Goal: Browse casually

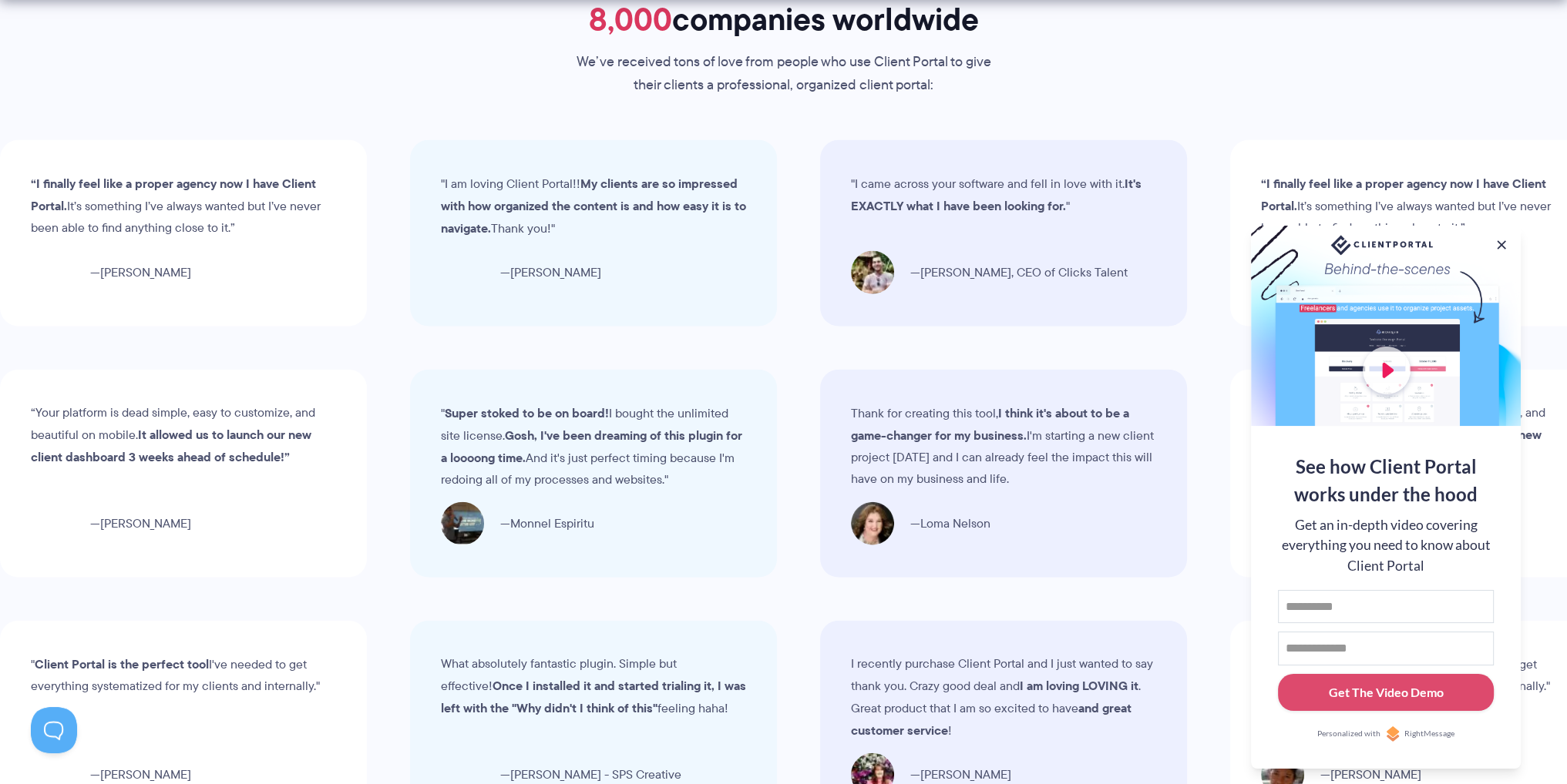
scroll to position [4776, 0]
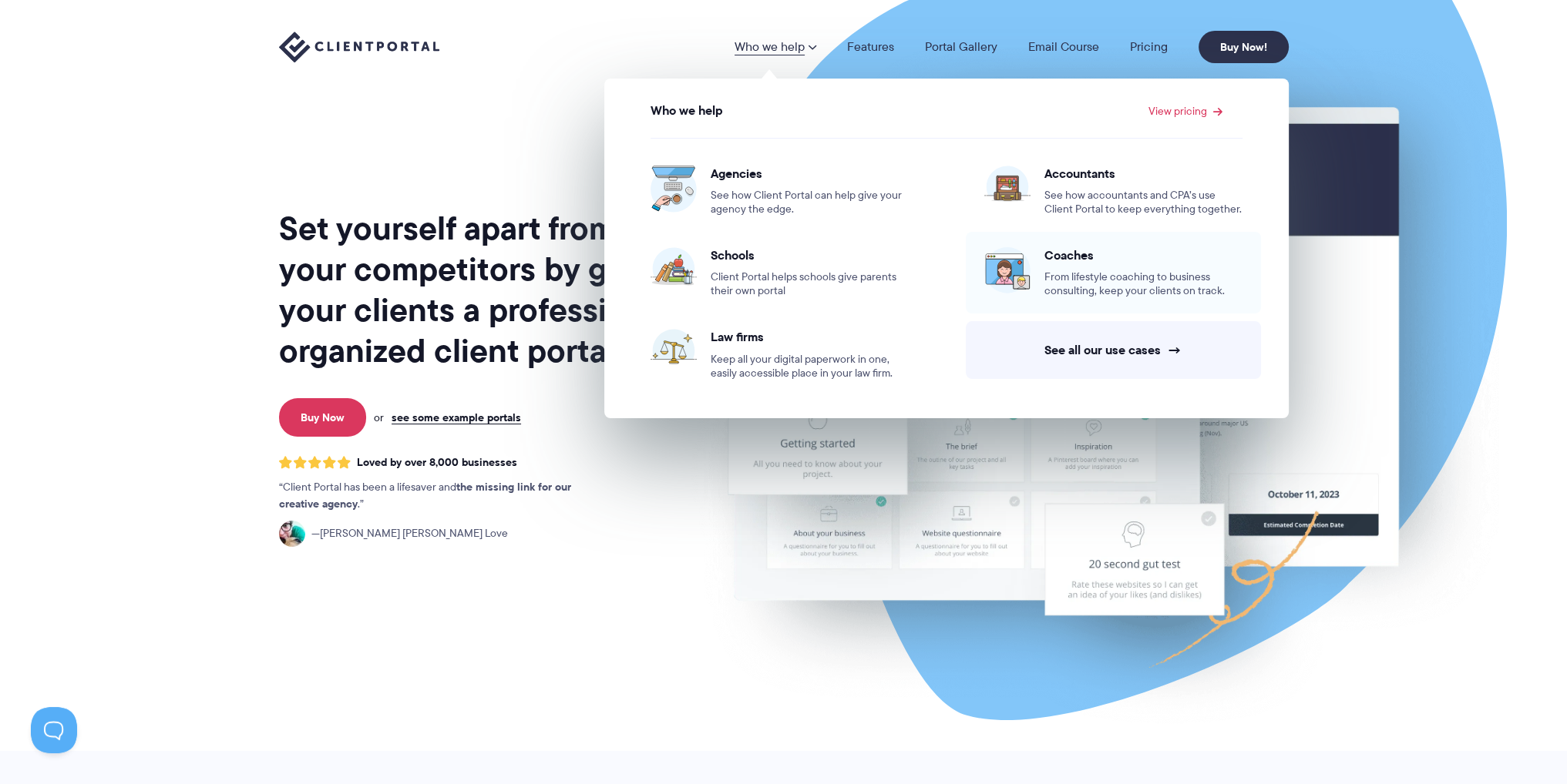
click at [1053, 278] on span "From lifestyle coaching to business consulting, keep your clients on track." at bounding box center [1143, 284] width 198 height 28
